Goal: Transaction & Acquisition: Book appointment/travel/reservation

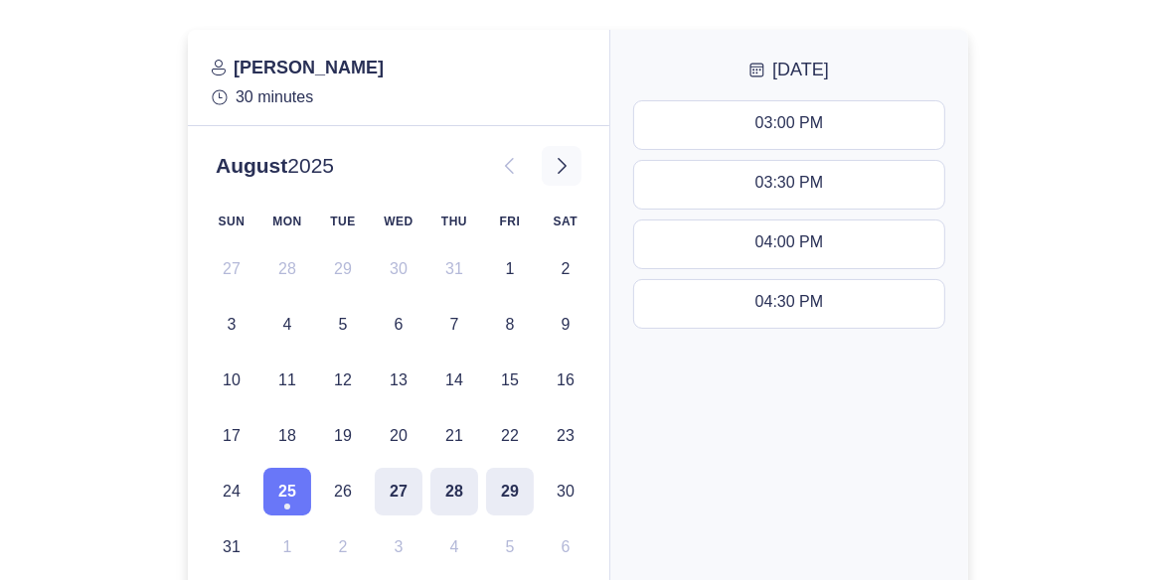
click at [563, 165] on icon at bounding box center [562, 166] width 24 height 24
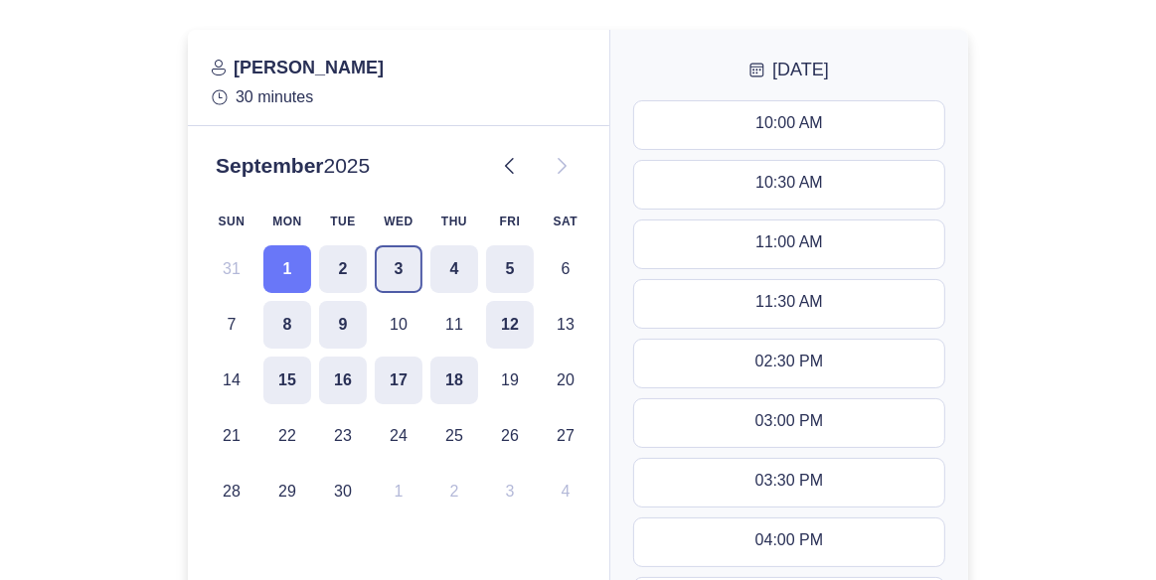
click at [398, 266] on button "3" at bounding box center [399, 270] width 48 height 48
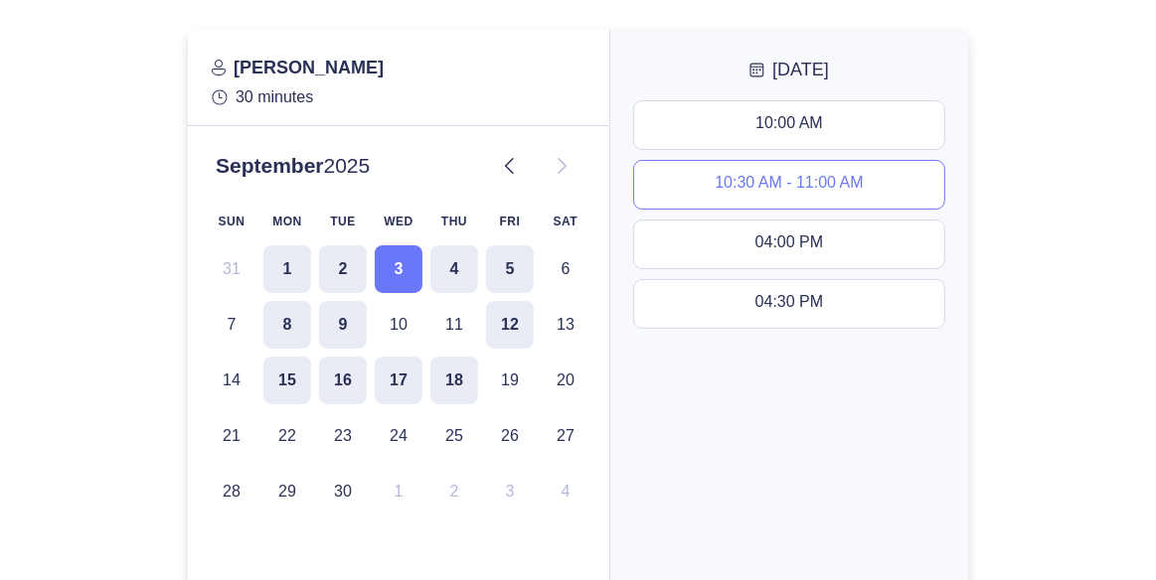
click at [775, 178] on div "10:30 AM - 11:00 AM" at bounding box center [789, 185] width 148 height 22
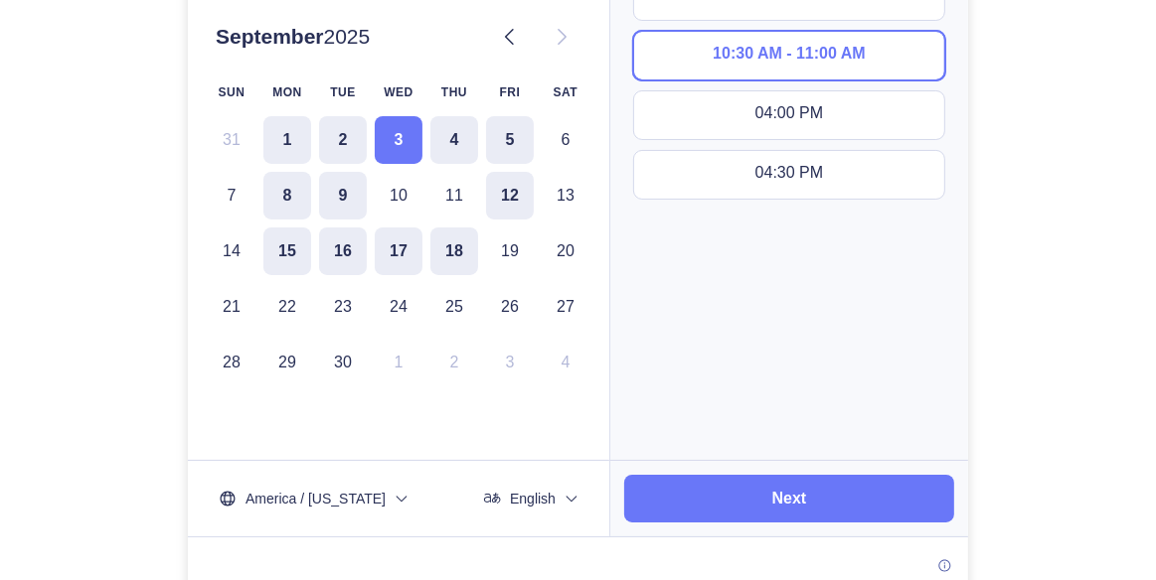
scroll to position [142, 0]
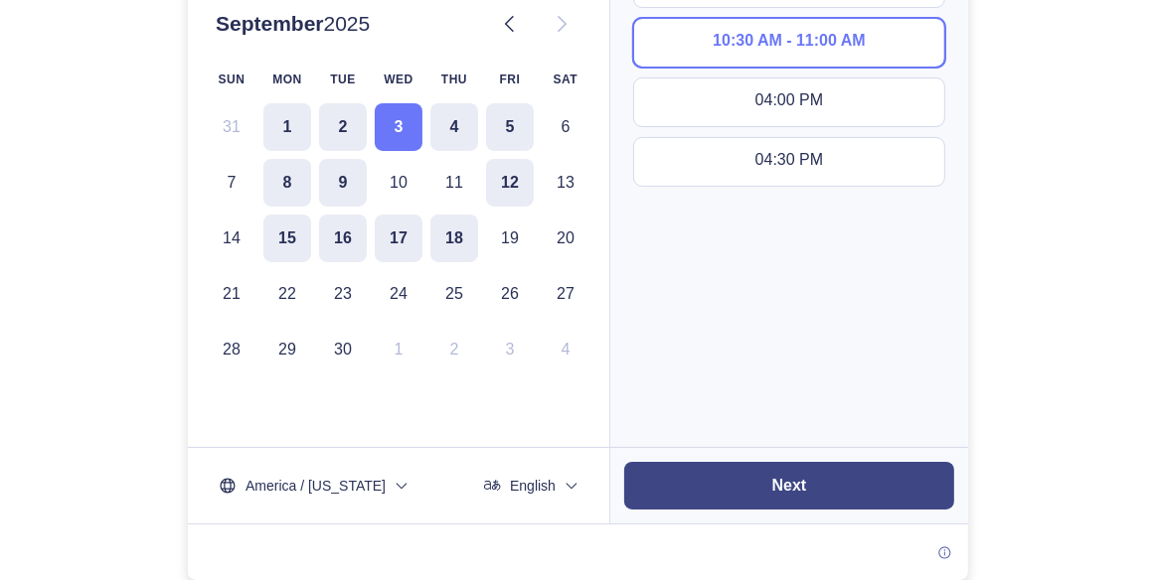
click at [0, 0] on slot "Next" at bounding box center [0, 0] width 0 height 0
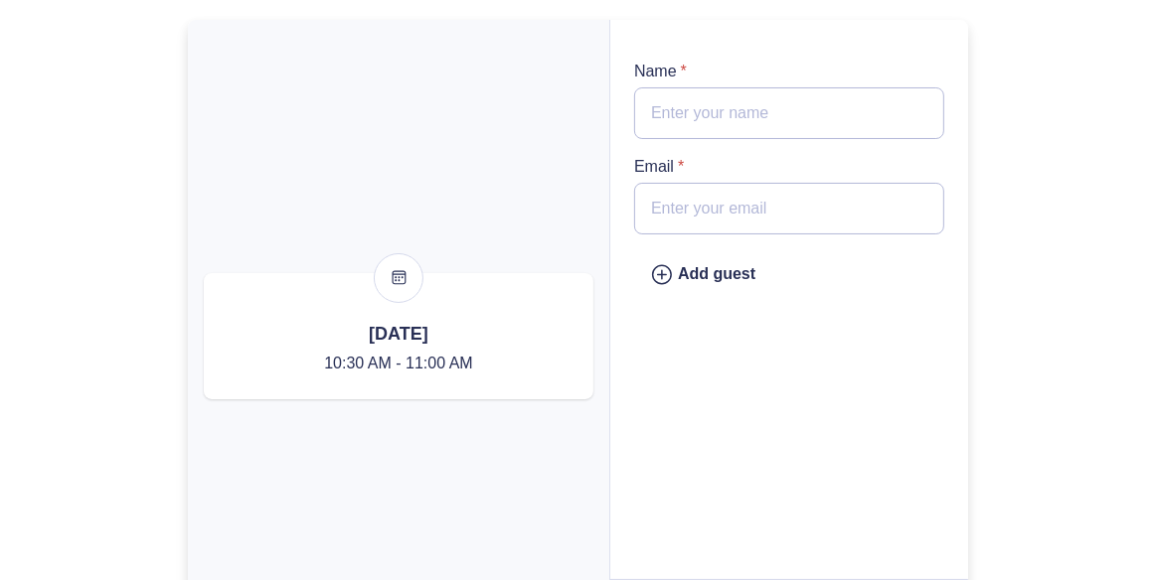
scroll to position [0, 0]
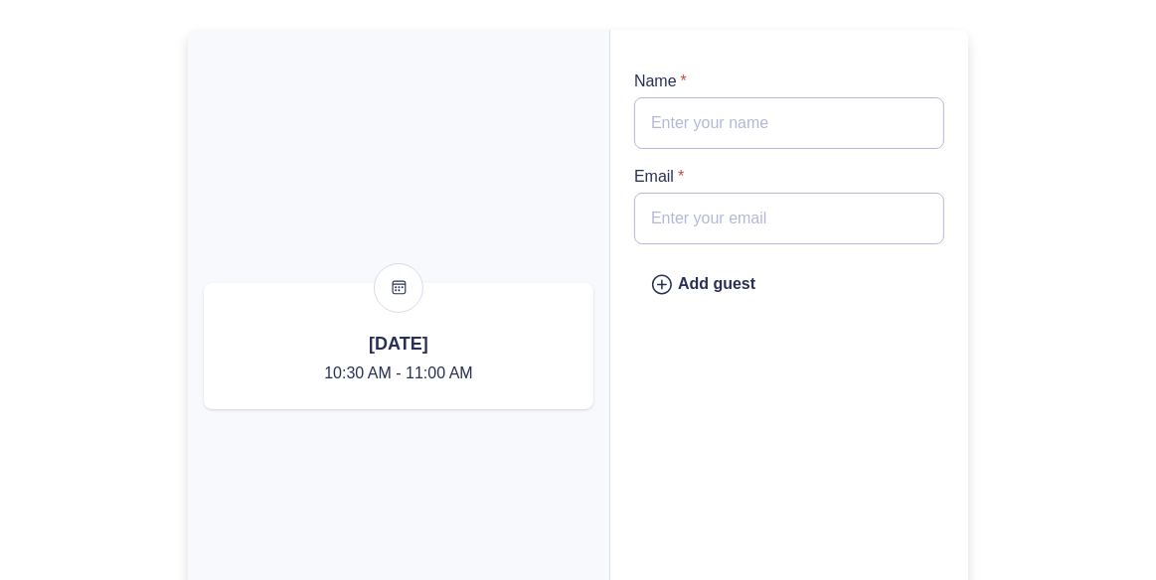
click at [726, 123] on input "Name *" at bounding box center [789, 123] width 310 height 52
type input "[PERSON_NAME]"
click at [715, 221] on input "Email *" at bounding box center [789, 219] width 310 height 52
type input "[EMAIL_ADDRESS][DOMAIN_NAME]"
click at [820, 300] on div "Add guest" at bounding box center [789, 284] width 310 height 48
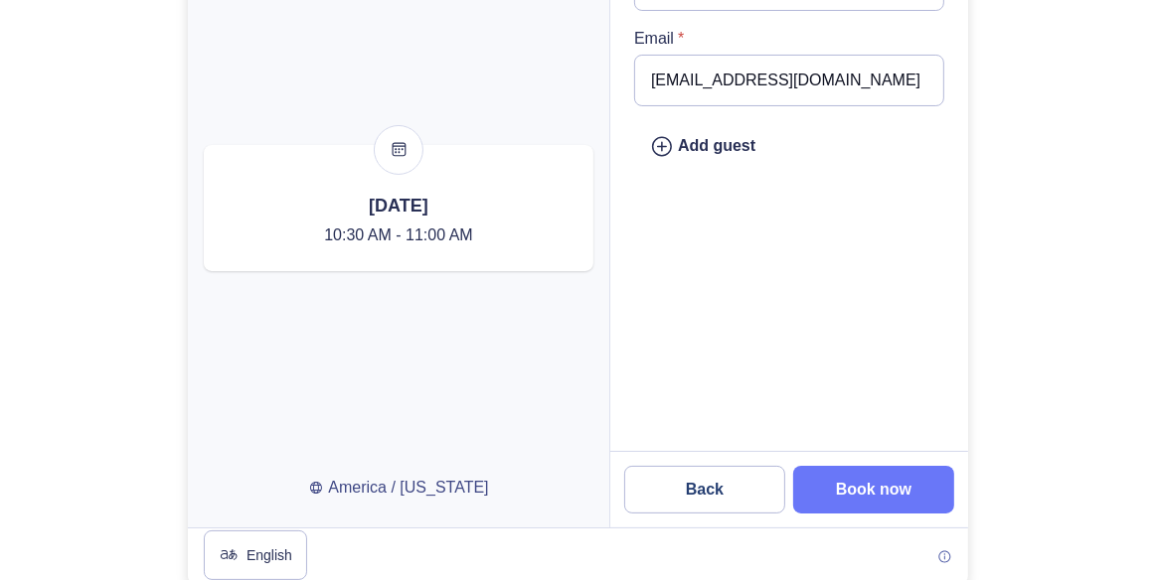
scroll to position [142, 0]
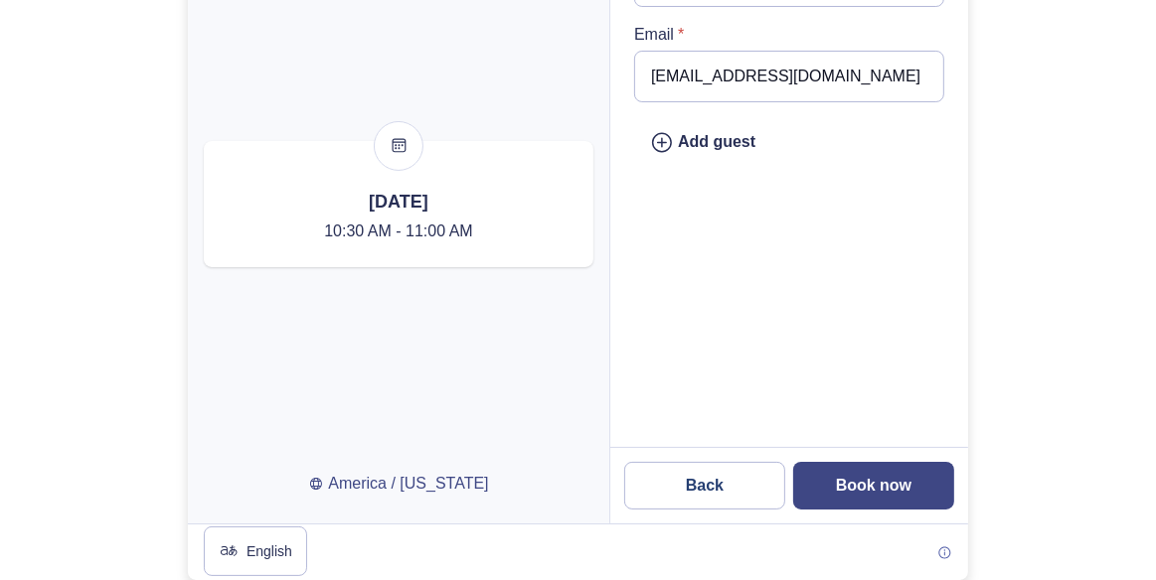
click at [0, 0] on slot "Book now" at bounding box center [0, 0] width 0 height 0
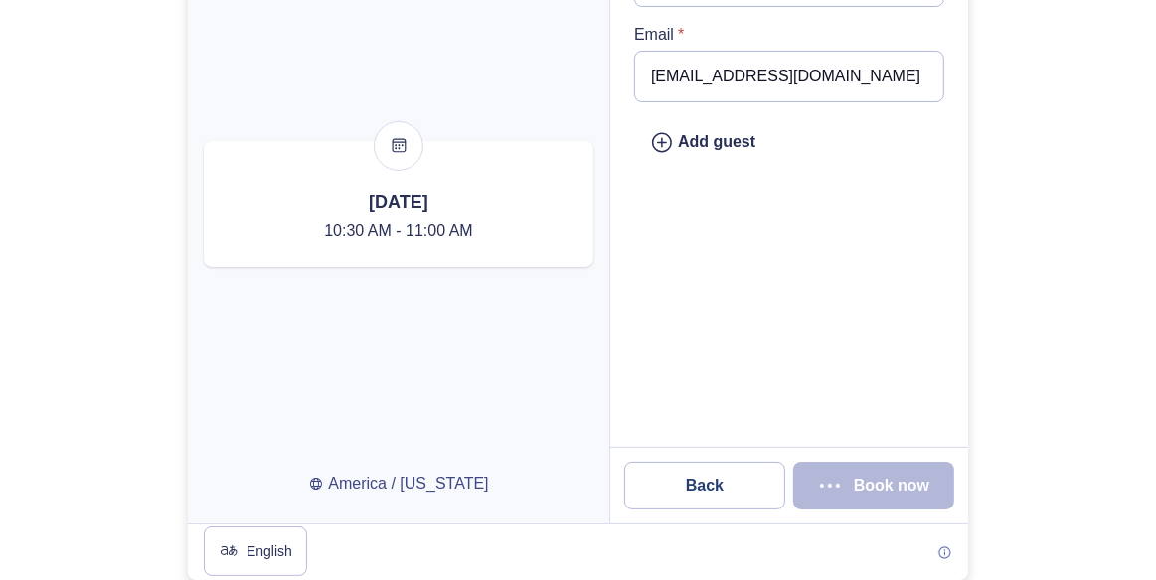
scroll to position [0, 0]
